Goal: Use online tool/utility: Utilize a website feature to perform a specific function

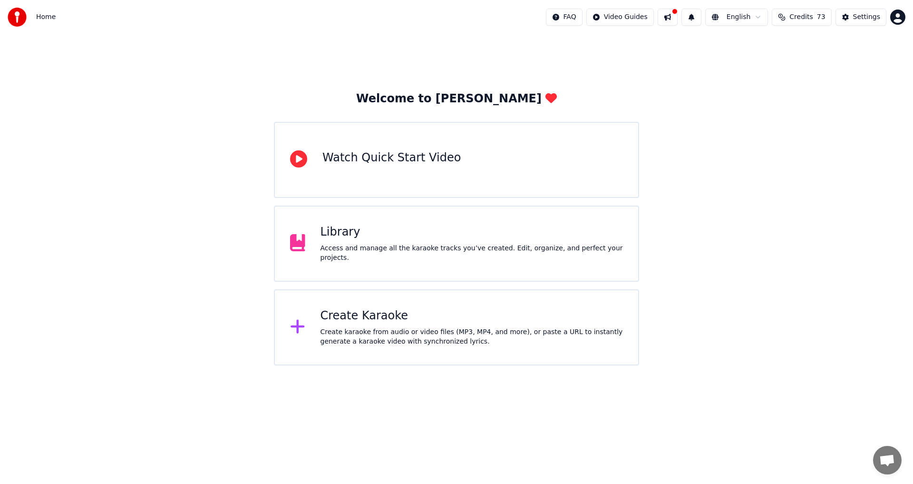
click at [387, 329] on div "Create karaoke from audio or video files (MP3, MP4, and more), or paste a URL t…" at bounding box center [472, 336] width 303 height 19
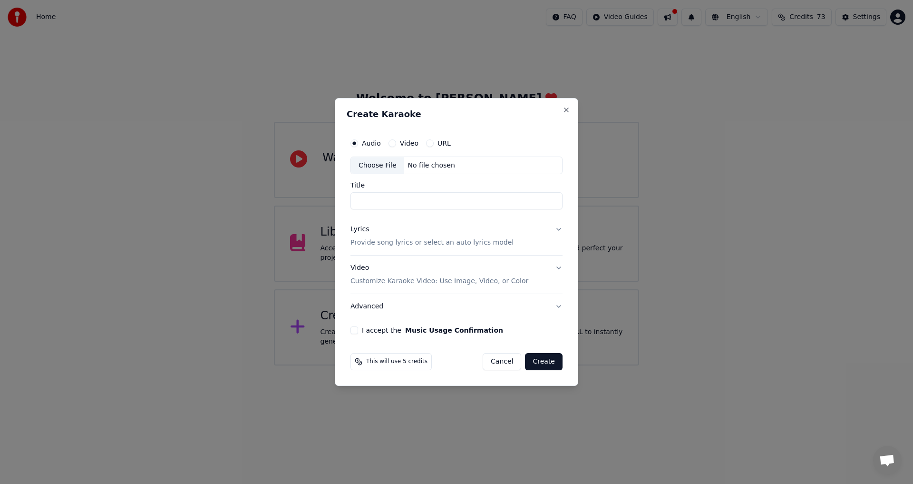
click at [381, 163] on div "Choose File" at bounding box center [377, 165] width 53 height 17
type input "**********"
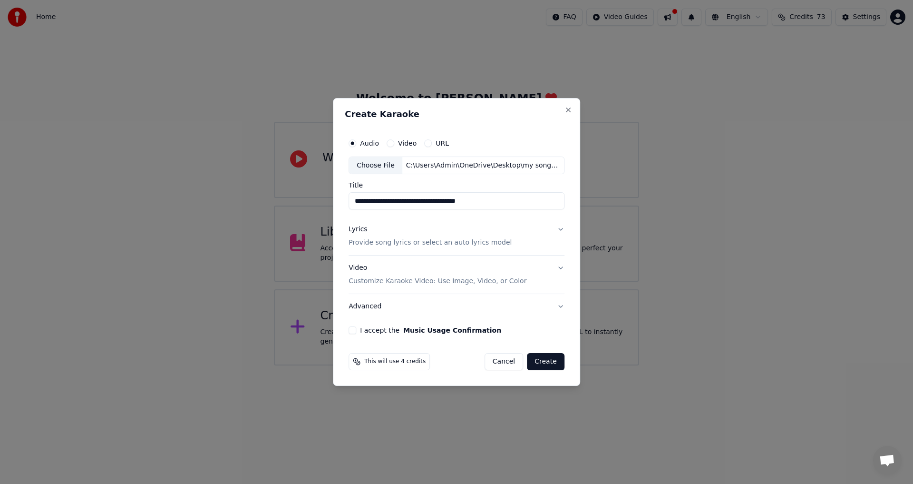
click at [448, 243] on p "Provide song lyrics or select an auto lyrics model" at bounding box center [430, 243] width 163 height 10
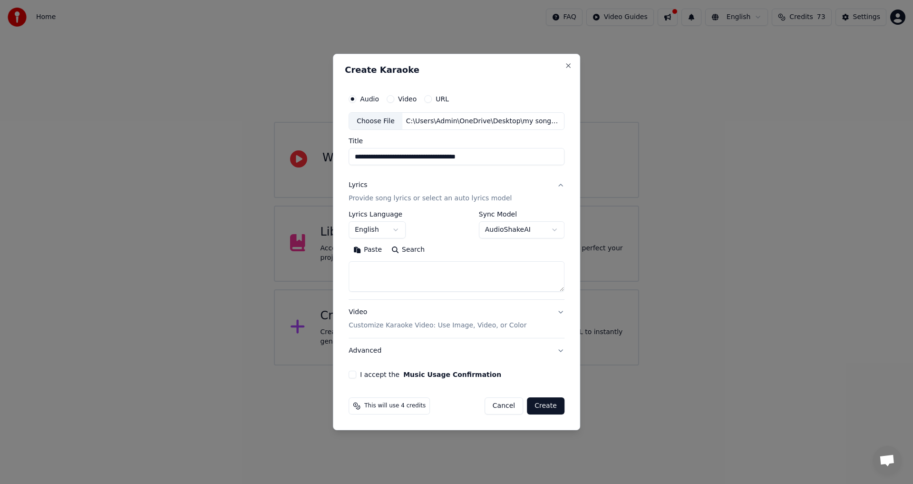
click at [363, 244] on button "Paste" at bounding box center [368, 250] width 38 height 15
click at [353, 374] on button "I accept the Music Usage Confirmation" at bounding box center [353, 375] width 8 height 8
click at [544, 407] on button "Create" at bounding box center [546, 405] width 38 height 17
type textarea "**********"
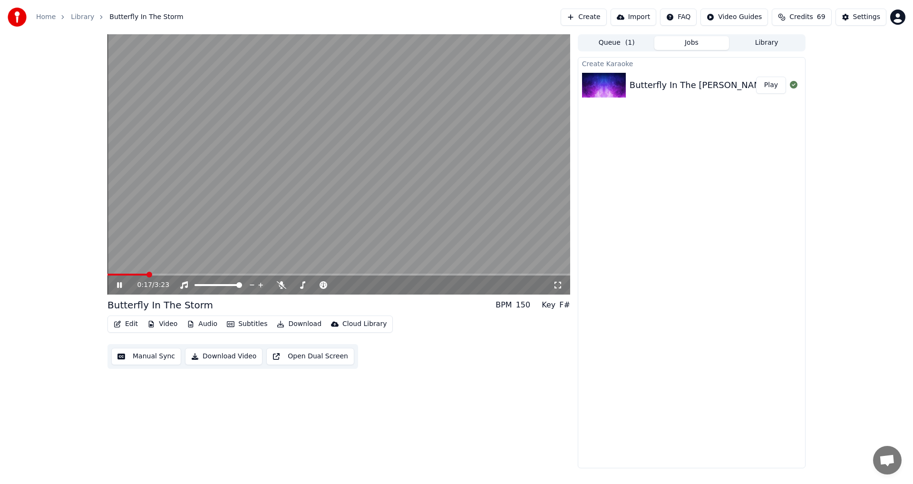
click at [122, 282] on icon at bounding box center [126, 285] width 22 height 8
click at [119, 286] on icon at bounding box center [119, 285] width 5 height 6
click at [108, 272] on span at bounding box center [111, 275] width 6 height 6
click at [117, 283] on icon at bounding box center [120, 285] width 6 height 7
click at [108, 277] on span at bounding box center [111, 275] width 6 height 6
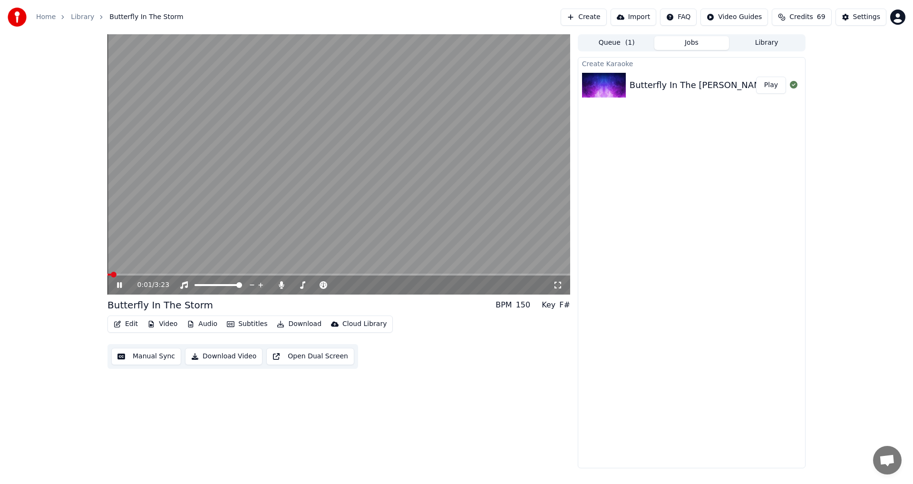
click at [173, 272] on video at bounding box center [339, 164] width 463 height 260
click at [168, 276] on div "0:01 / 3:23" at bounding box center [339, 284] width 463 height 19
click at [113, 284] on div "0:01 / 3:23" at bounding box center [338, 285] width 455 height 10
click at [117, 284] on icon at bounding box center [120, 285] width 6 height 7
click at [161, 274] on span at bounding box center [339, 275] width 463 height 2
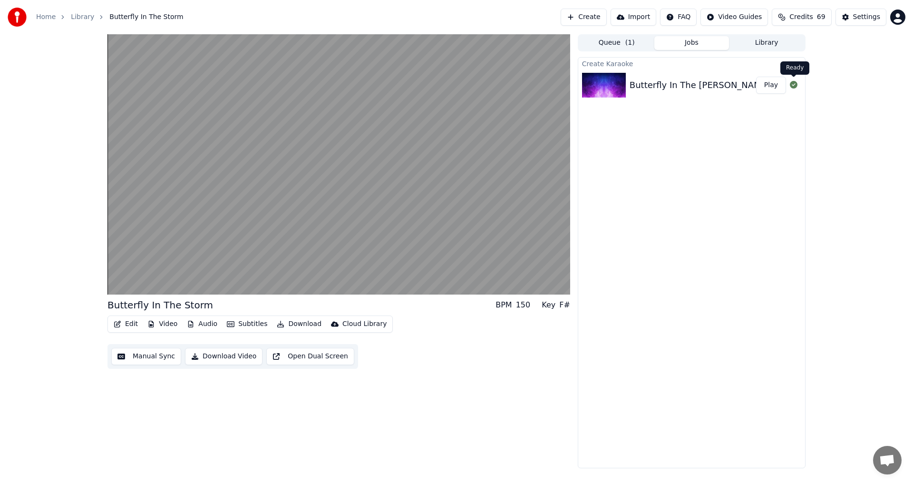
click at [796, 87] on icon at bounding box center [794, 85] width 8 height 8
click at [675, 86] on div "Butterfly In The [PERSON_NAME] Multiple Scelorosis" at bounding box center [741, 84] width 223 height 13
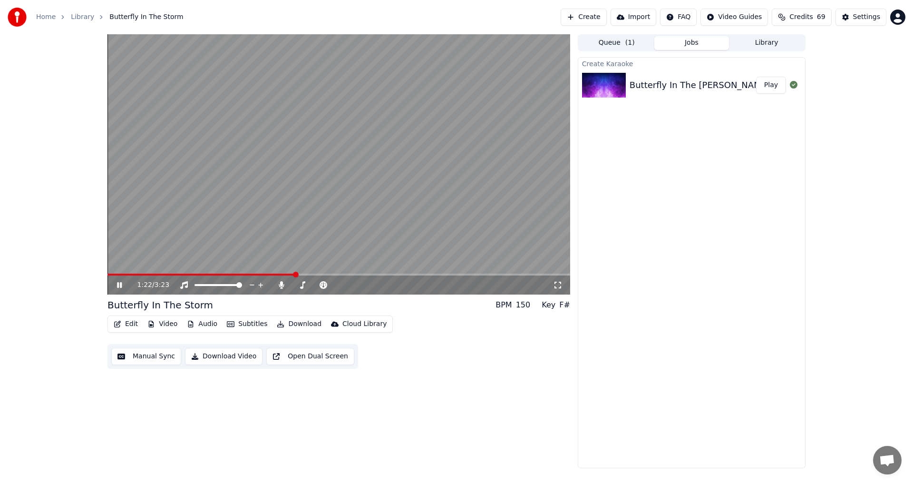
click at [606, 15] on button "Create" at bounding box center [584, 17] width 46 height 17
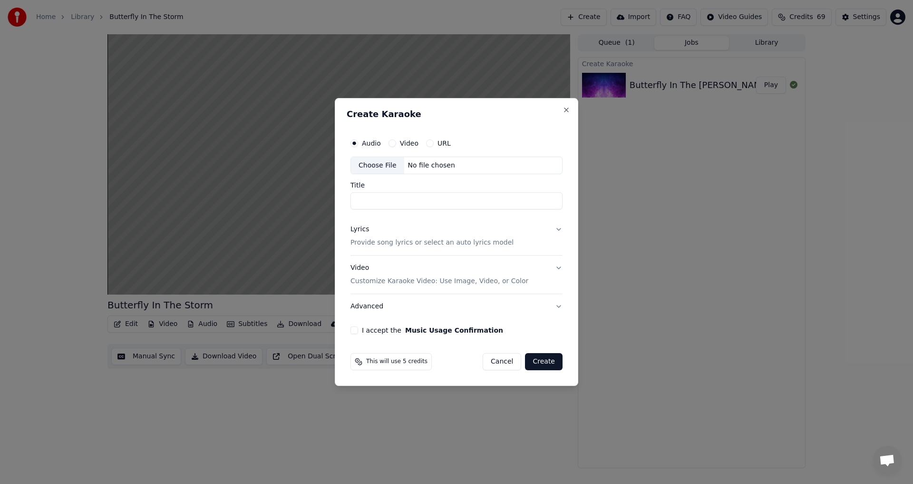
click at [387, 166] on div "Choose File" at bounding box center [377, 165] width 53 height 17
type input "**********"
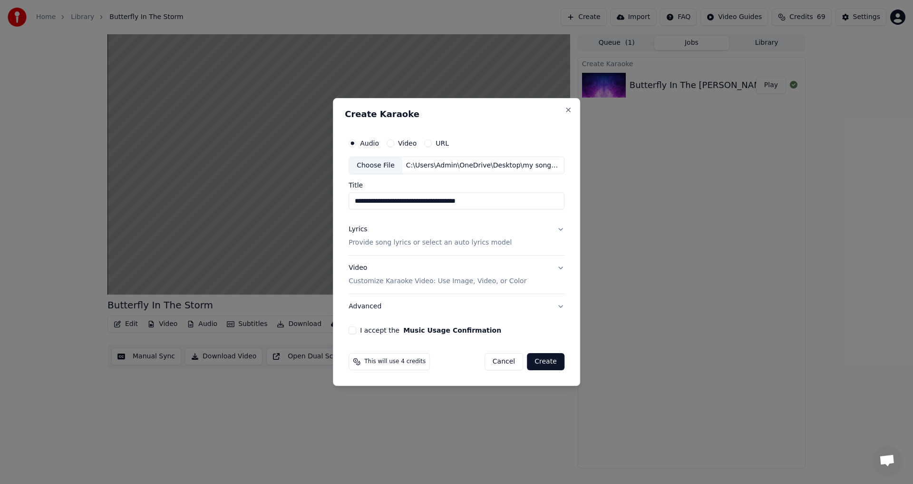
click at [476, 237] on div "Lyrics Provide song lyrics or select an auto lyrics model" at bounding box center [430, 236] width 163 height 23
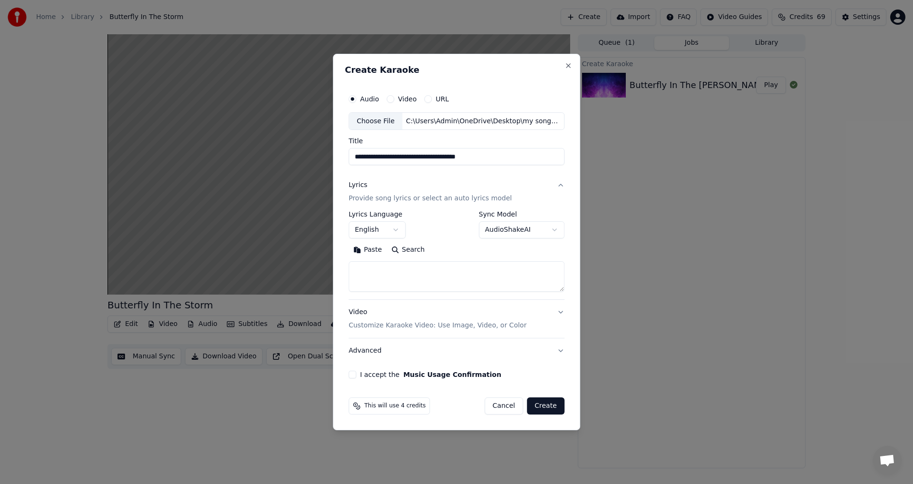
click at [370, 250] on button "Paste" at bounding box center [368, 250] width 38 height 15
click at [517, 224] on body "**********" at bounding box center [456, 242] width 913 height 484
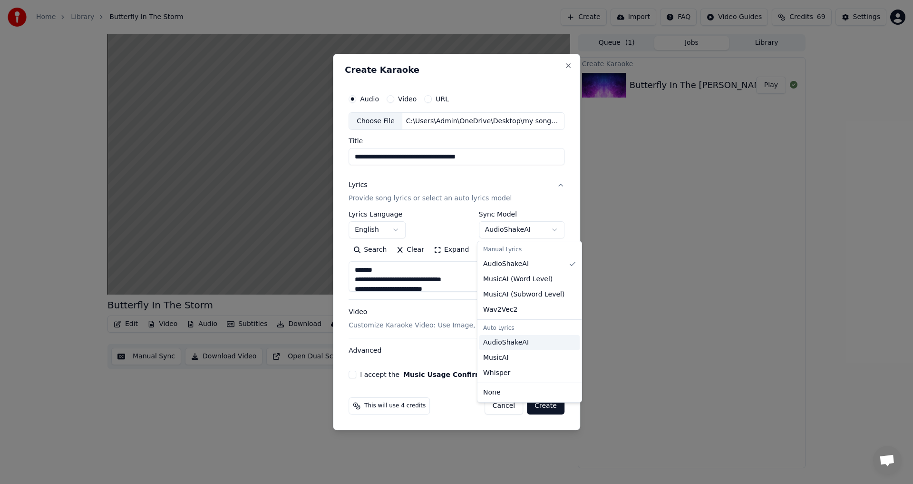
type textarea "**********"
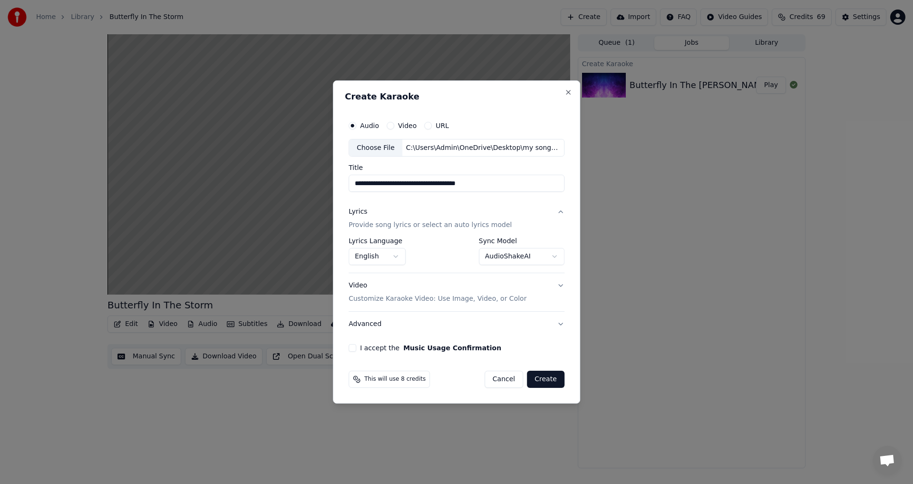
click at [354, 348] on button "I accept the Music Usage Confirmation" at bounding box center [353, 348] width 8 height 8
click at [552, 379] on button "Create" at bounding box center [546, 379] width 38 height 17
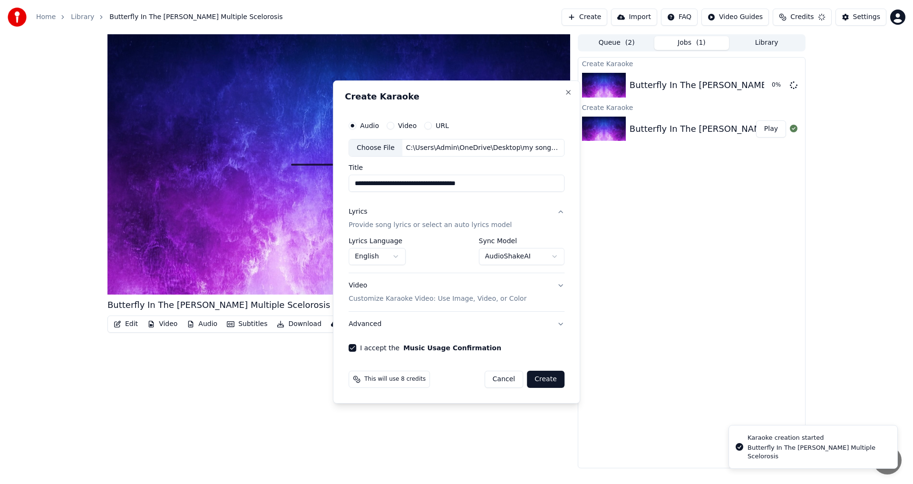
select select "**********"
select select
